Goal: Information Seeking & Learning: Check status

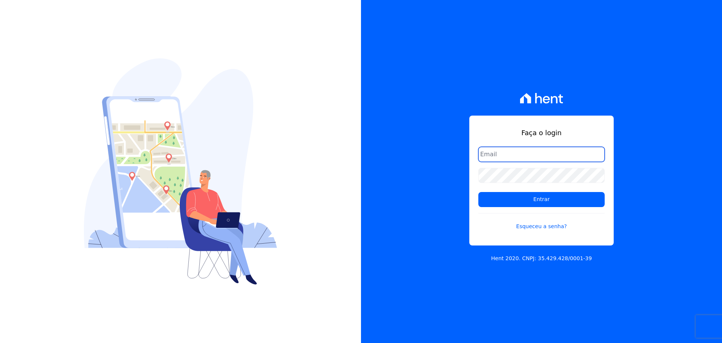
type input "patricia@graalengenharia.com.br"
click at [518, 156] on input "patricia@graalengenharia.com.br" at bounding box center [541, 154] width 126 height 15
click at [437, 177] on div "Faça o login patricia@graalengenharia.com.br Entrar Esqueceu a senha? Hent 2020…" at bounding box center [541, 171] width 361 height 343
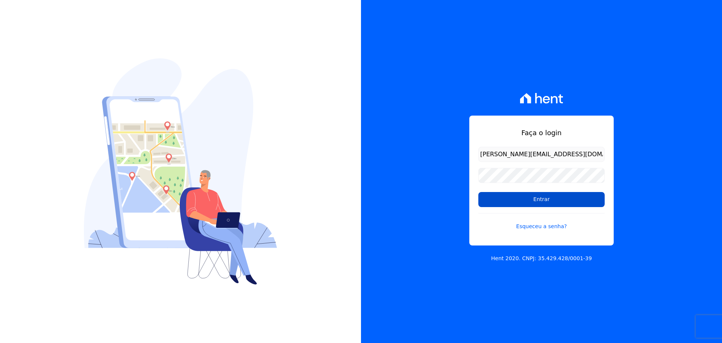
click at [525, 199] on input "Entrar" at bounding box center [541, 199] width 126 height 15
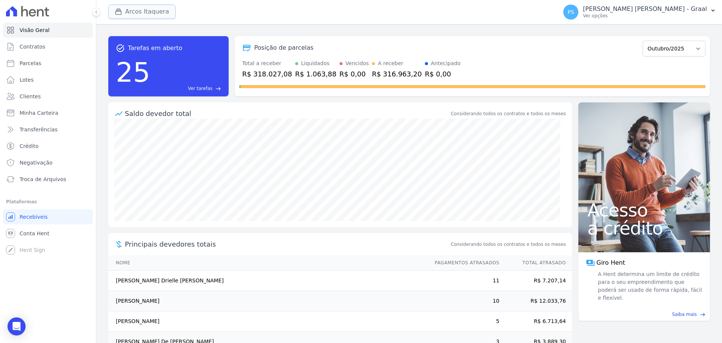
click at [130, 12] on button "Arcos Itaquera" at bounding box center [141, 12] width 67 height 14
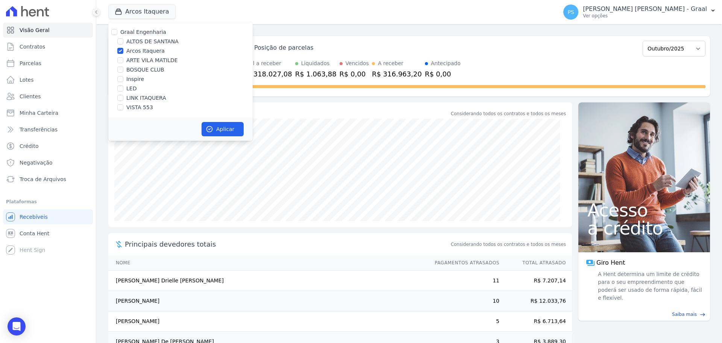
click at [130, 52] on label "Arcos Itaquera" at bounding box center [145, 51] width 38 height 8
click at [123, 52] on input "Arcos Itaquera" at bounding box center [120, 51] width 6 height 6
checkbox input "false"
click at [129, 88] on label "LED" at bounding box center [131, 89] width 10 height 8
click at [123, 88] on input "LED" at bounding box center [120, 88] width 6 height 6
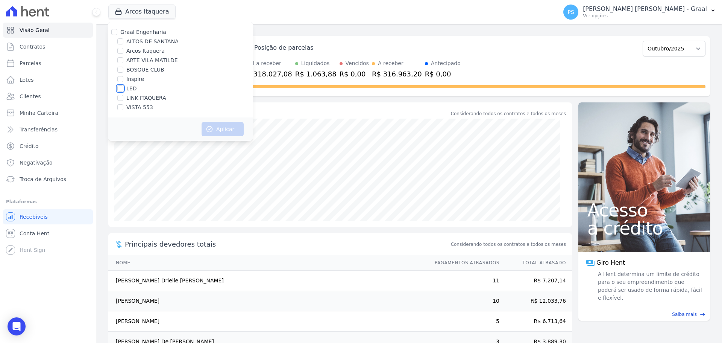
checkbox input "true"
click at [216, 131] on button "Aplicar" at bounding box center [223, 129] width 42 height 14
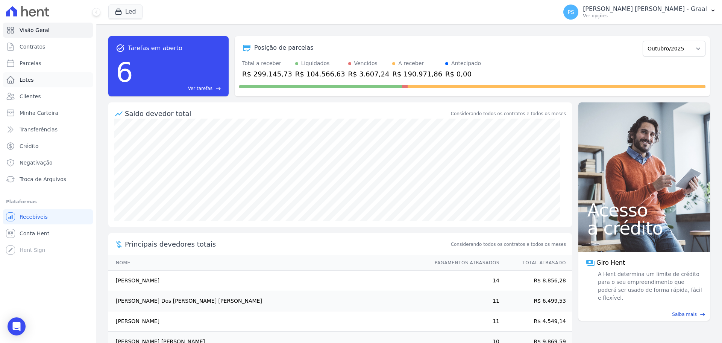
click at [19, 79] on link "Lotes" at bounding box center [48, 79] width 90 height 15
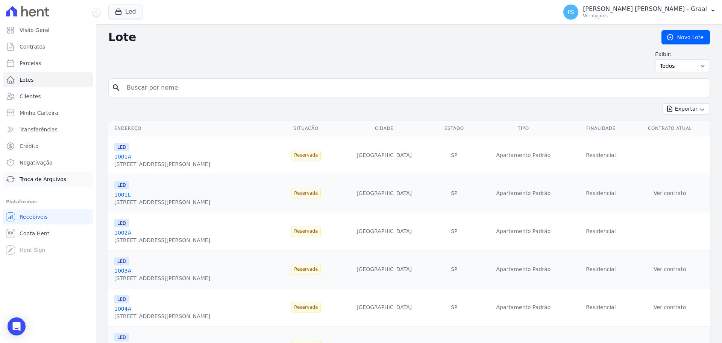
click at [45, 178] on span "Troca de Arquivos" at bounding box center [43, 179] width 47 height 8
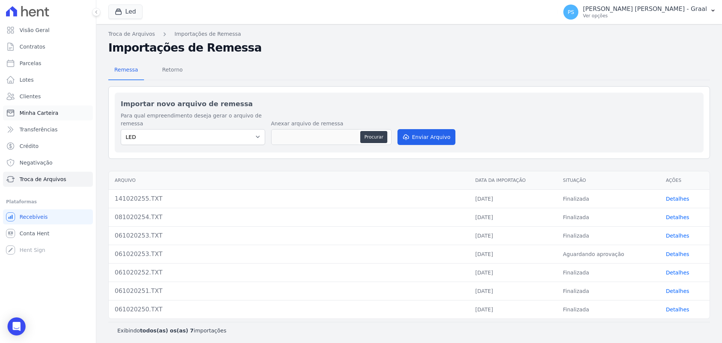
click at [55, 111] on span "Minha Carteira" at bounding box center [39, 113] width 39 height 8
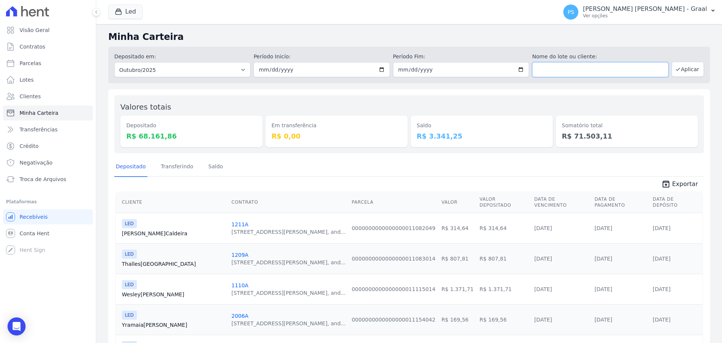
click at [546, 70] on input "text" at bounding box center [600, 69] width 136 height 15
type input "[PERSON_NAME]"
click at [683, 67] on button "Aplicar" at bounding box center [688, 69] width 32 height 15
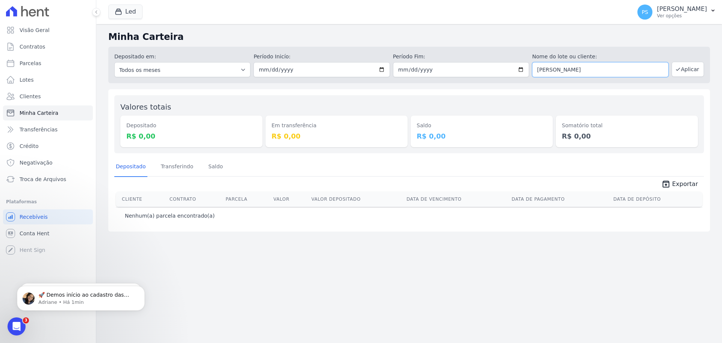
drag, startPoint x: 561, startPoint y: 71, endPoint x: 464, endPoint y: 79, distance: 97.3
click at [465, 79] on div "Depositado em: Todos os meses Outubro/2024 Novembro/2024 Dezembro/2024 Janeiro/…" at bounding box center [409, 65] width 602 height 36
paste input "APARECIDA FERNANDES DE OLIVEIRA"
type input "ERICA APARECIDA FERNANDES DE OLIVEIRA"
click at [696, 70] on button "Aplicar" at bounding box center [688, 69] width 32 height 15
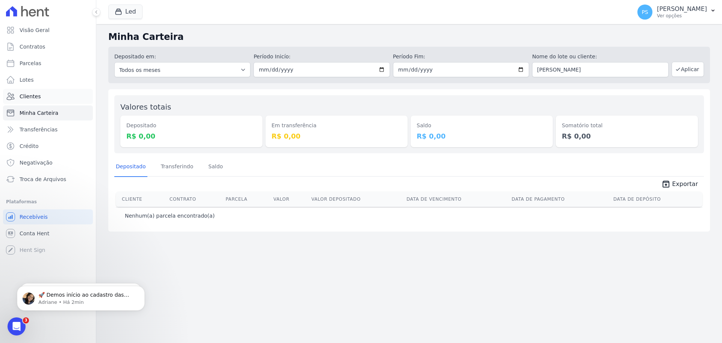
click at [26, 96] on span "Clientes" at bounding box center [30, 96] width 21 height 8
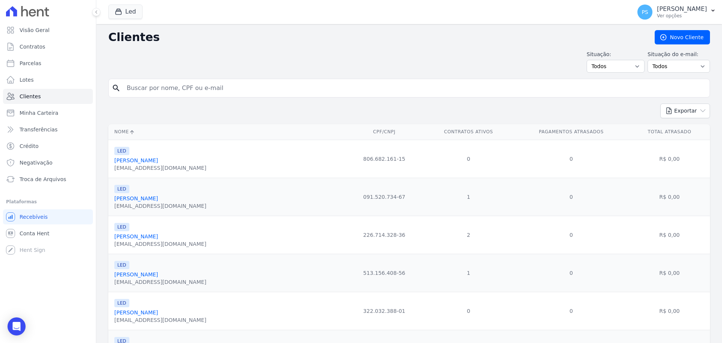
click at [176, 88] on input "search" at bounding box center [414, 87] width 584 height 15
paste input "ERICA APARECIDA FERNANDES DE OLIVEIRA"
type input "ERICA APARECIDA FERNANDES DE OLIVEIRA"
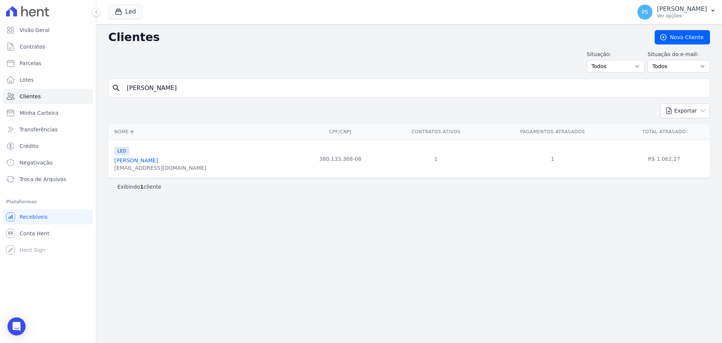
click at [158, 162] on link "Erica Aparecida Fernandes De Oliveira" at bounding box center [136, 160] width 44 height 6
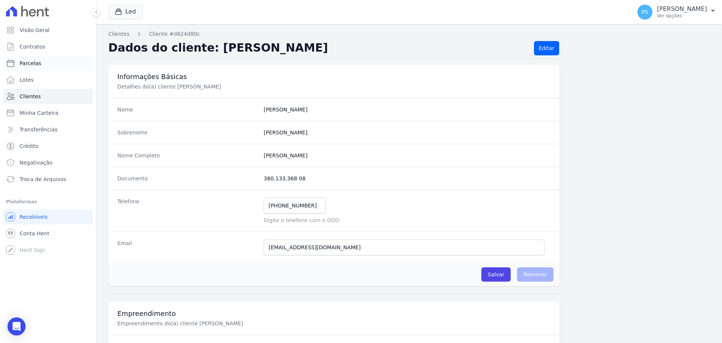
click at [32, 60] on span "Parcelas" at bounding box center [31, 63] width 22 height 8
select select
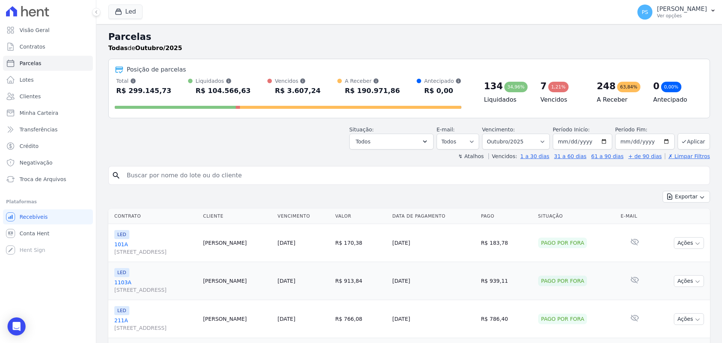
click at [205, 170] on input "search" at bounding box center [414, 175] width 584 height 15
type input "ERICA OLIV"
select select
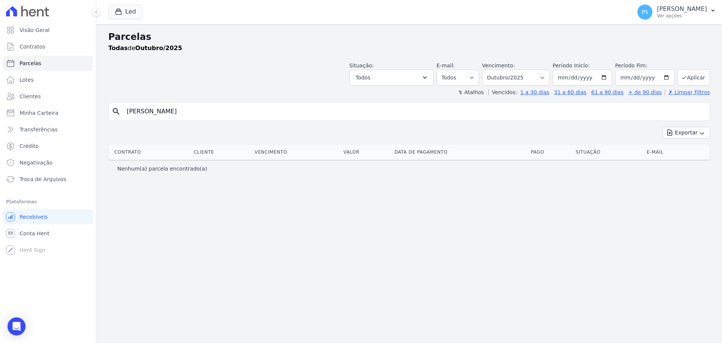
click at [177, 112] on input "ERICA OLIV" at bounding box center [414, 111] width 584 height 15
type input "ERICA OLIVEIRA"
select select
drag, startPoint x: 204, startPoint y: 105, endPoint x: 91, endPoint y: 117, distance: 113.5
click at [91, 117] on div "Visão Geral Contratos Parcelas Lotes Clientes Minha Carteira Transferências Cré…" at bounding box center [361, 171] width 722 height 343
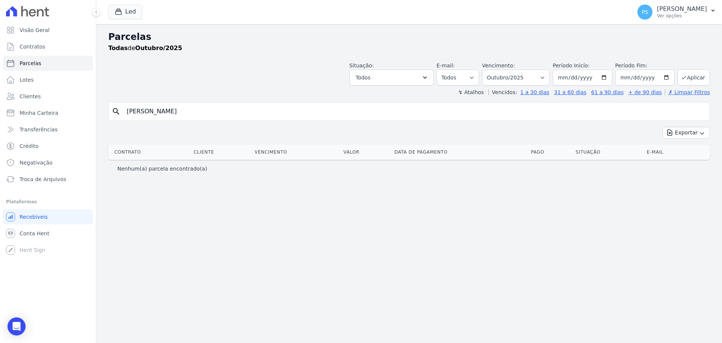
paste input "APARECIDA FERNANDES DE"
type input "ERICA APARECIDA FERNANDES DE OLIVEIRA"
select select
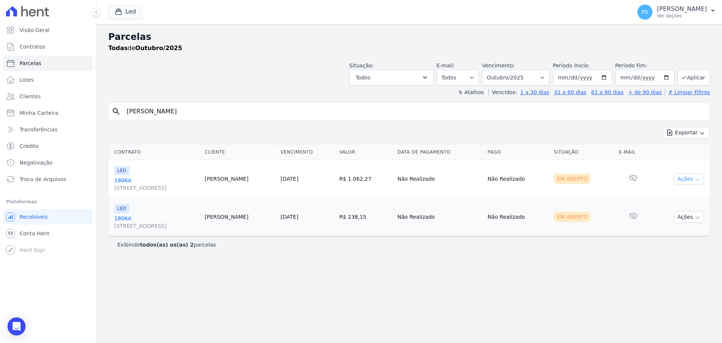
click at [690, 179] on button "Ações" at bounding box center [689, 179] width 30 height 12
click at [670, 198] on link "Ver boleto" at bounding box center [686, 196] width 72 height 14
click at [485, 181] on td "Não Realizado" at bounding box center [439, 179] width 90 height 38
drag, startPoint x: 131, startPoint y: 177, endPoint x: 136, endPoint y: 178, distance: 4.9
click at [132, 177] on link "1806A Avenida Angélica, 2248, andar 11, Consolação" at bounding box center [156, 183] width 84 height 15
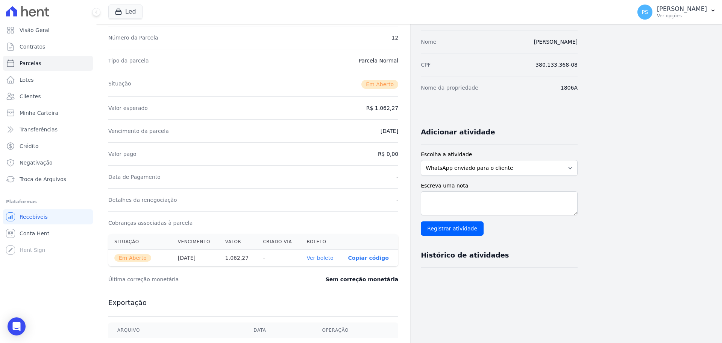
scroll to position [75, 0]
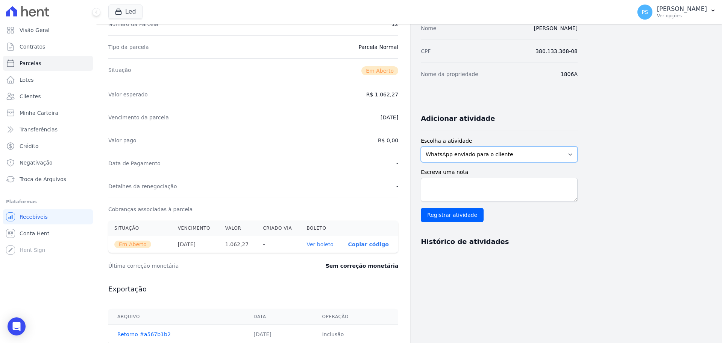
click at [497, 151] on select "WhatsApp enviado para o cliente Adicionar um comentário Ligação feita para o cl…" at bounding box center [499, 154] width 157 height 16
click at [606, 115] on div "Contratos Contrato #817028a6 Parcelas Parcela #12 Parcela #12 - Outubro de 2025…" at bounding box center [403, 191] width 614 height 485
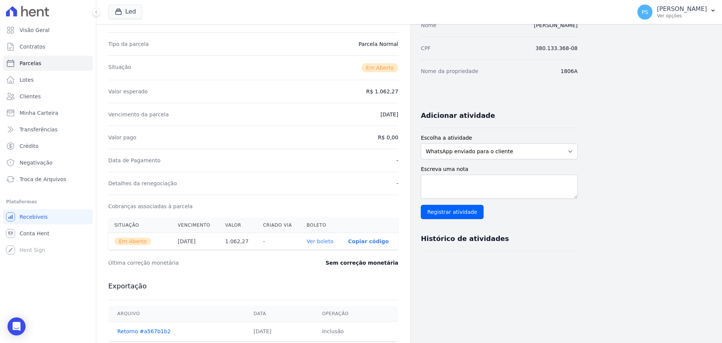
scroll to position [0, 0]
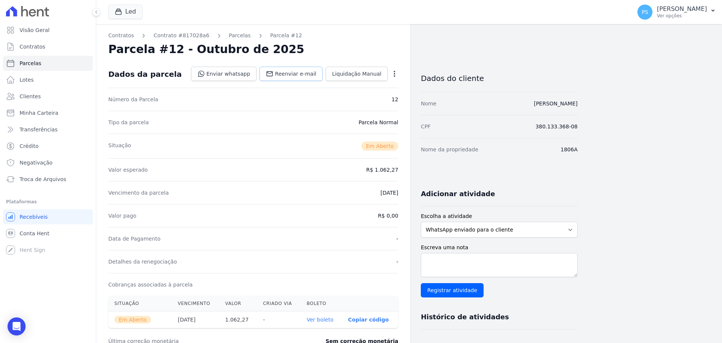
click at [301, 71] on span "Reenviar e-mail" at bounding box center [295, 74] width 41 height 8
